Goal: Task Accomplishment & Management: Manage account settings

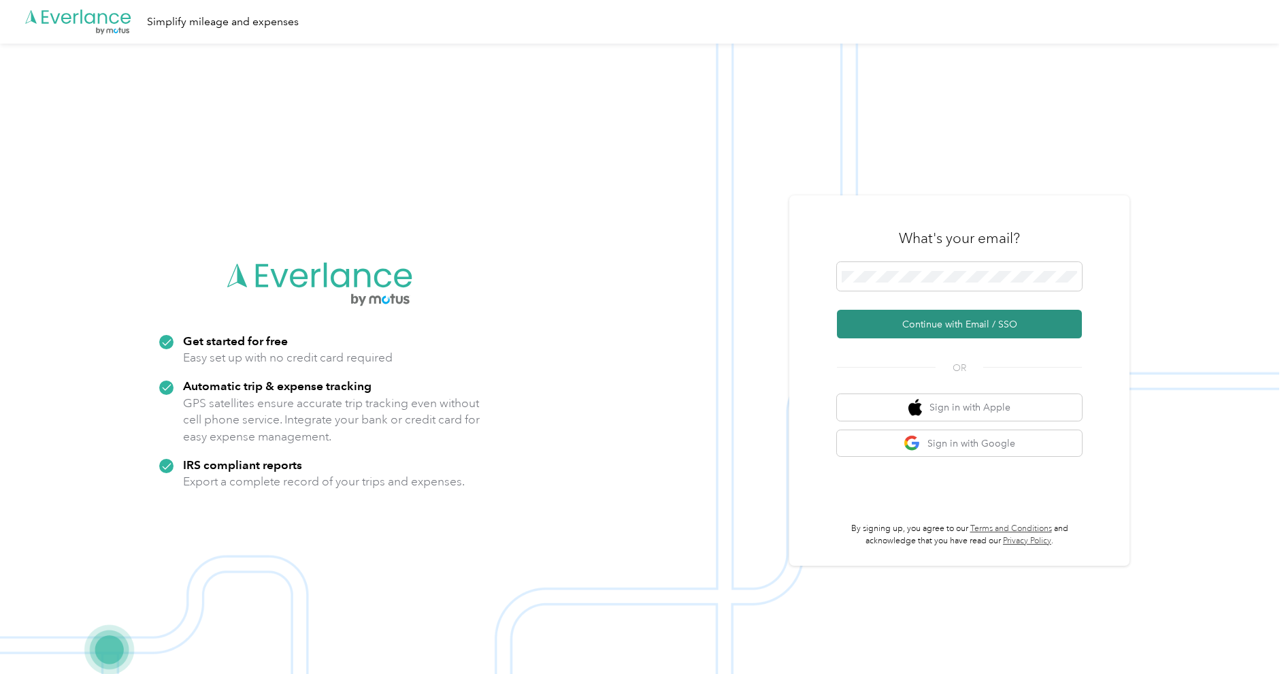
click at [923, 329] on button "Continue with Email / SSO" at bounding box center [959, 324] width 245 height 29
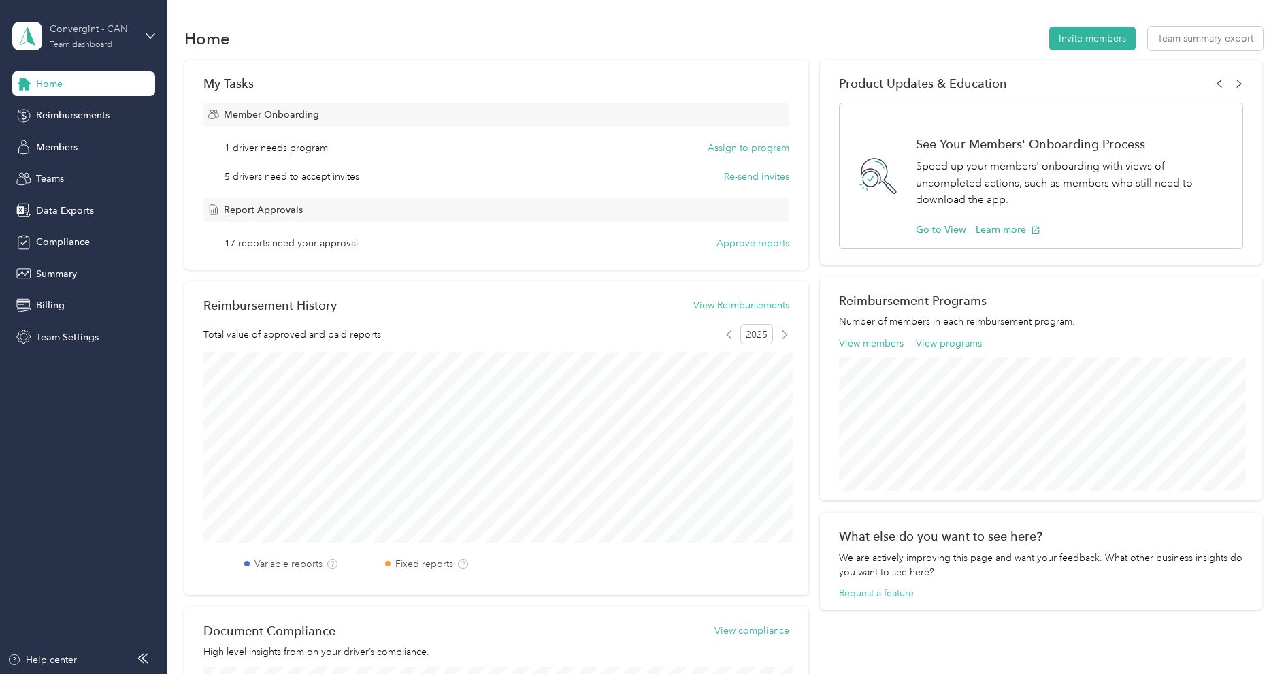
click at [95, 42] on div "Team dashboard" at bounding box center [81, 45] width 63 height 8
click at [86, 133] on div "Personal dashboard" at bounding box center [155, 138] width 267 height 24
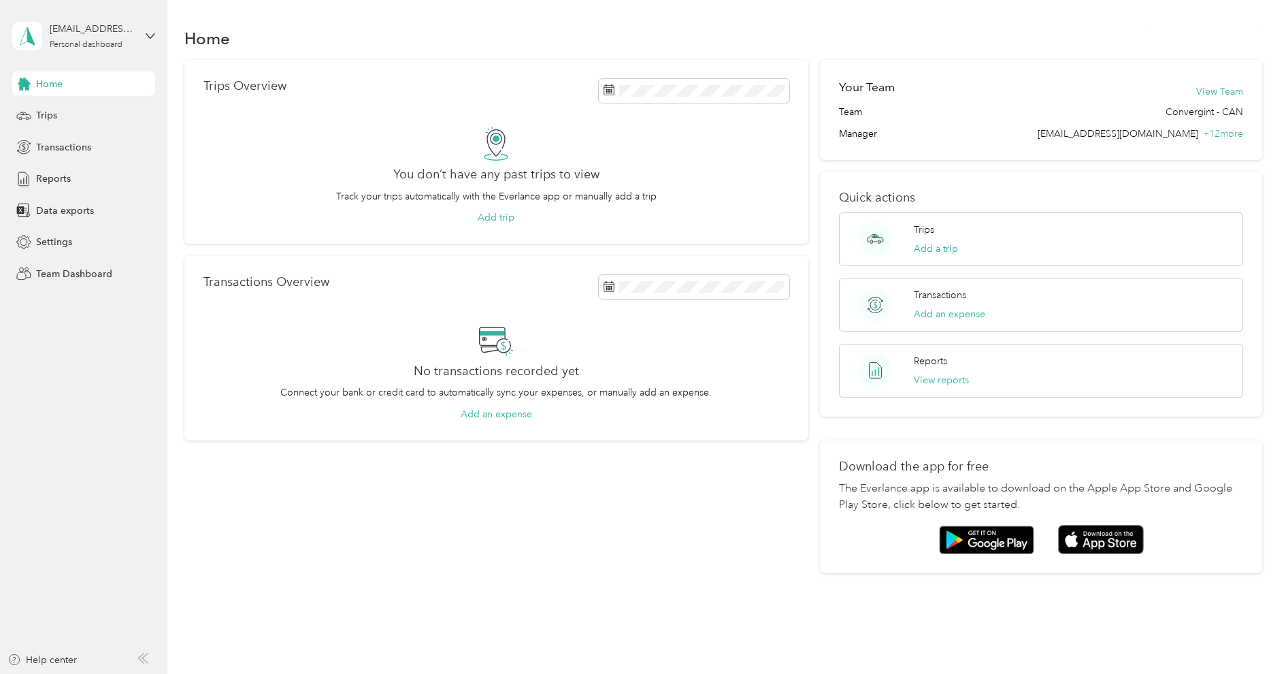
click at [536, 39] on div "Home" at bounding box center [723, 38] width 1079 height 29
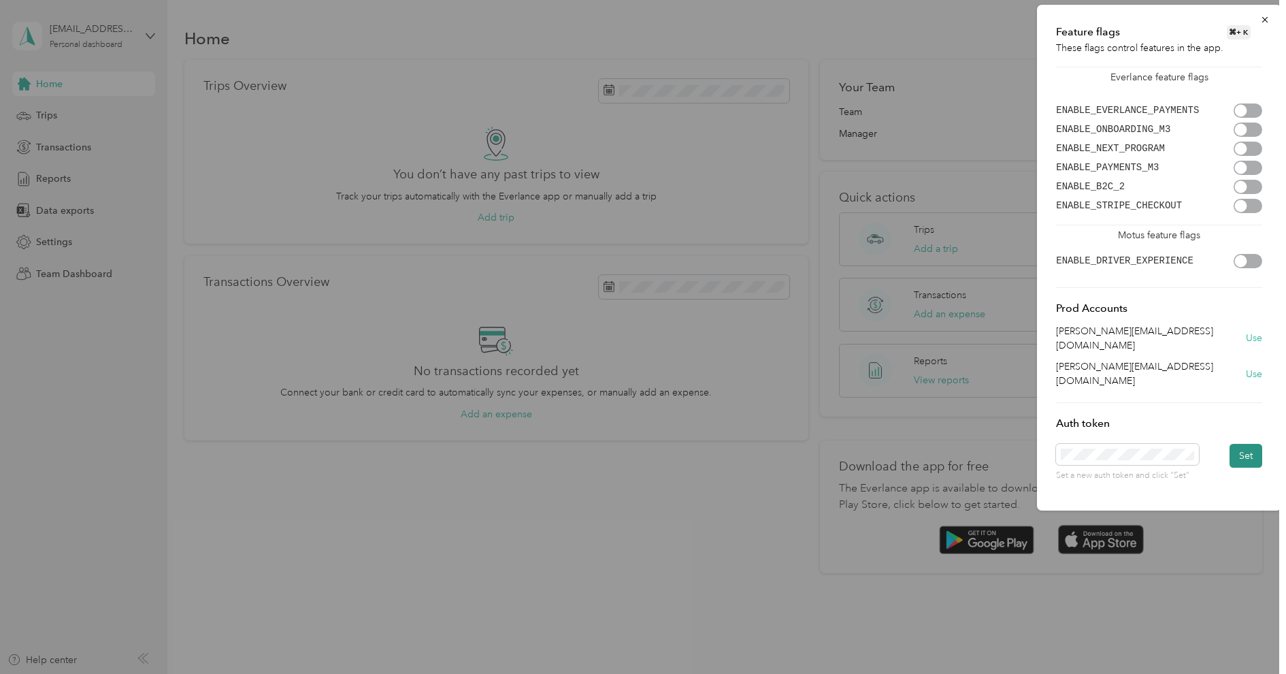
click at [1249, 444] on button "Set" at bounding box center [1246, 456] width 33 height 24
click at [1245, 444] on button "Set" at bounding box center [1246, 456] width 33 height 24
click at [1251, 444] on button "Set" at bounding box center [1246, 456] width 33 height 24
